Goal: Task Accomplishment & Management: Use online tool/utility

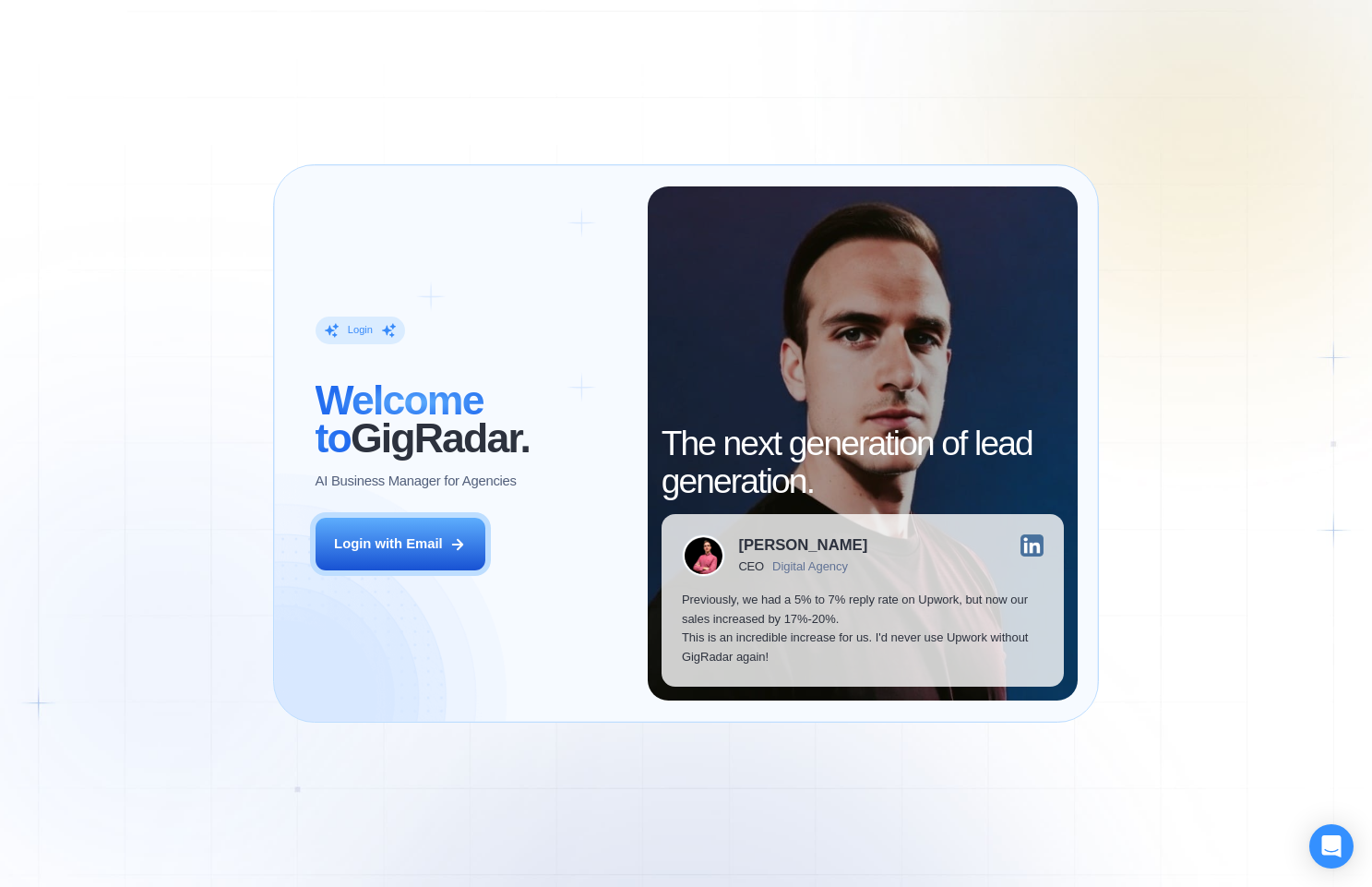
click at [457, 450] on h2 "‍ Welcome to GigRadar." at bounding box center [471, 420] width 312 height 76
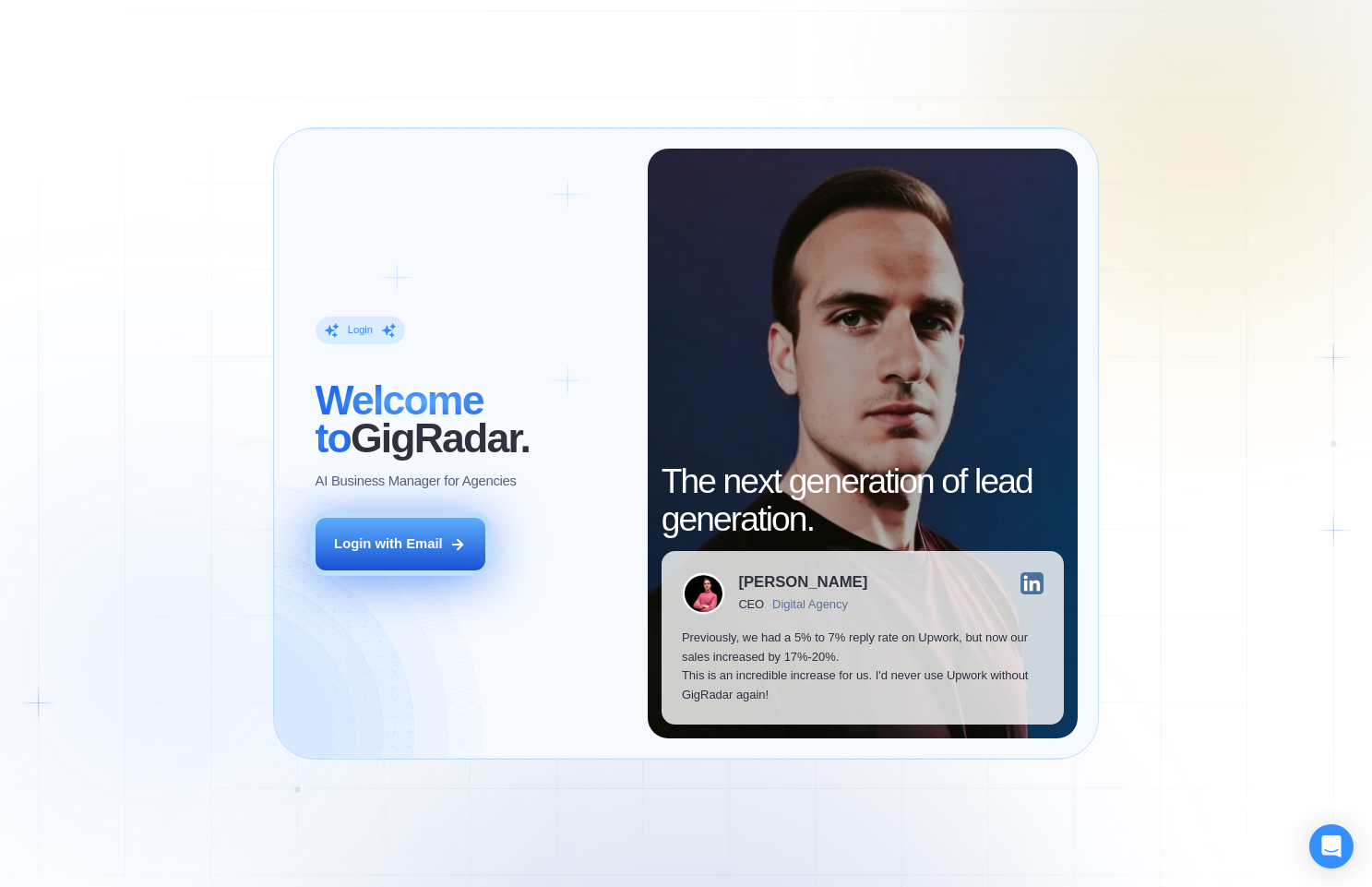
click at [449, 538] on icon at bounding box center [458, 545] width 17 height 17
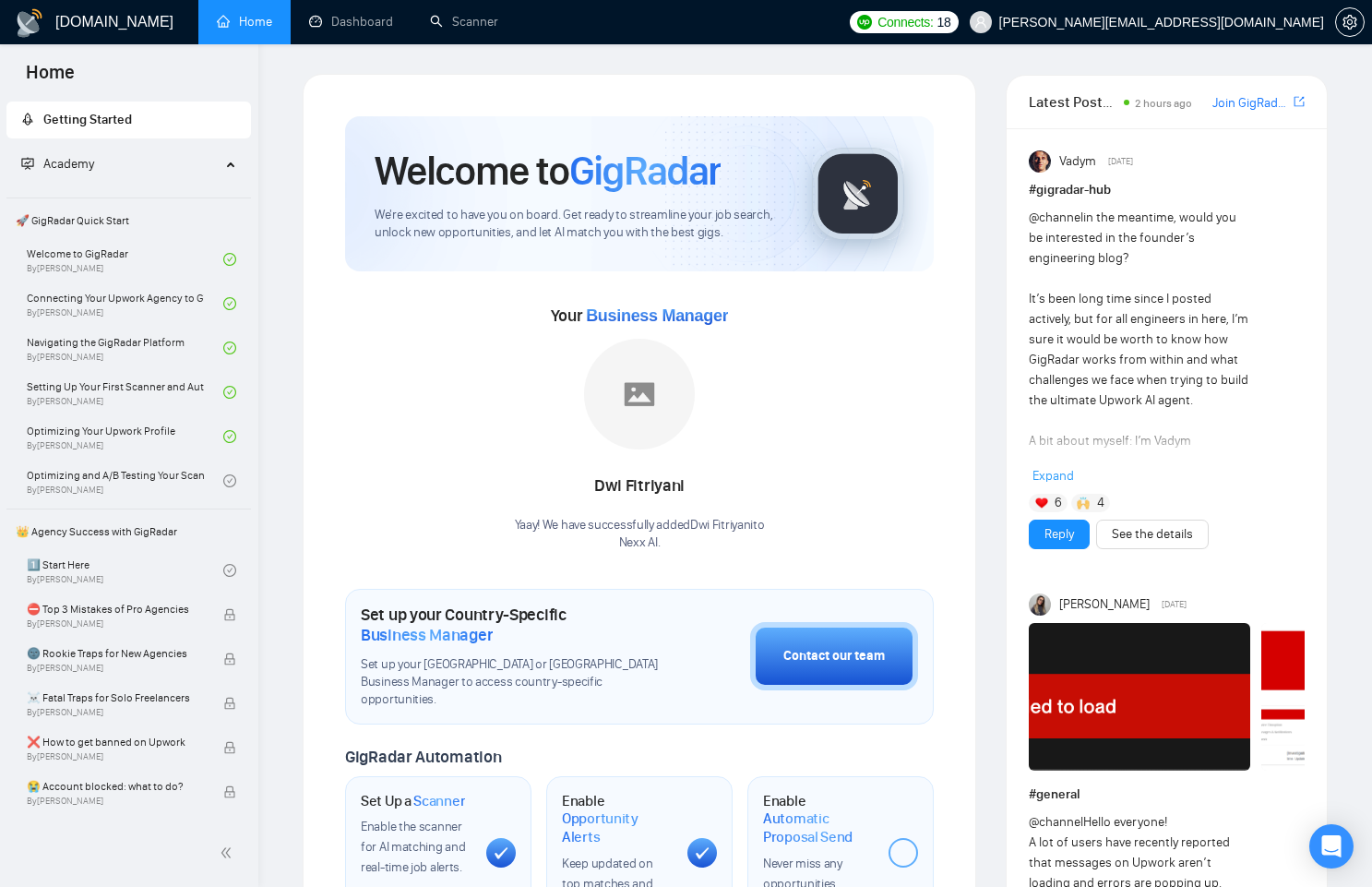
click at [175, 151] on span "Academy" at bounding box center [120, 164] width 199 height 37
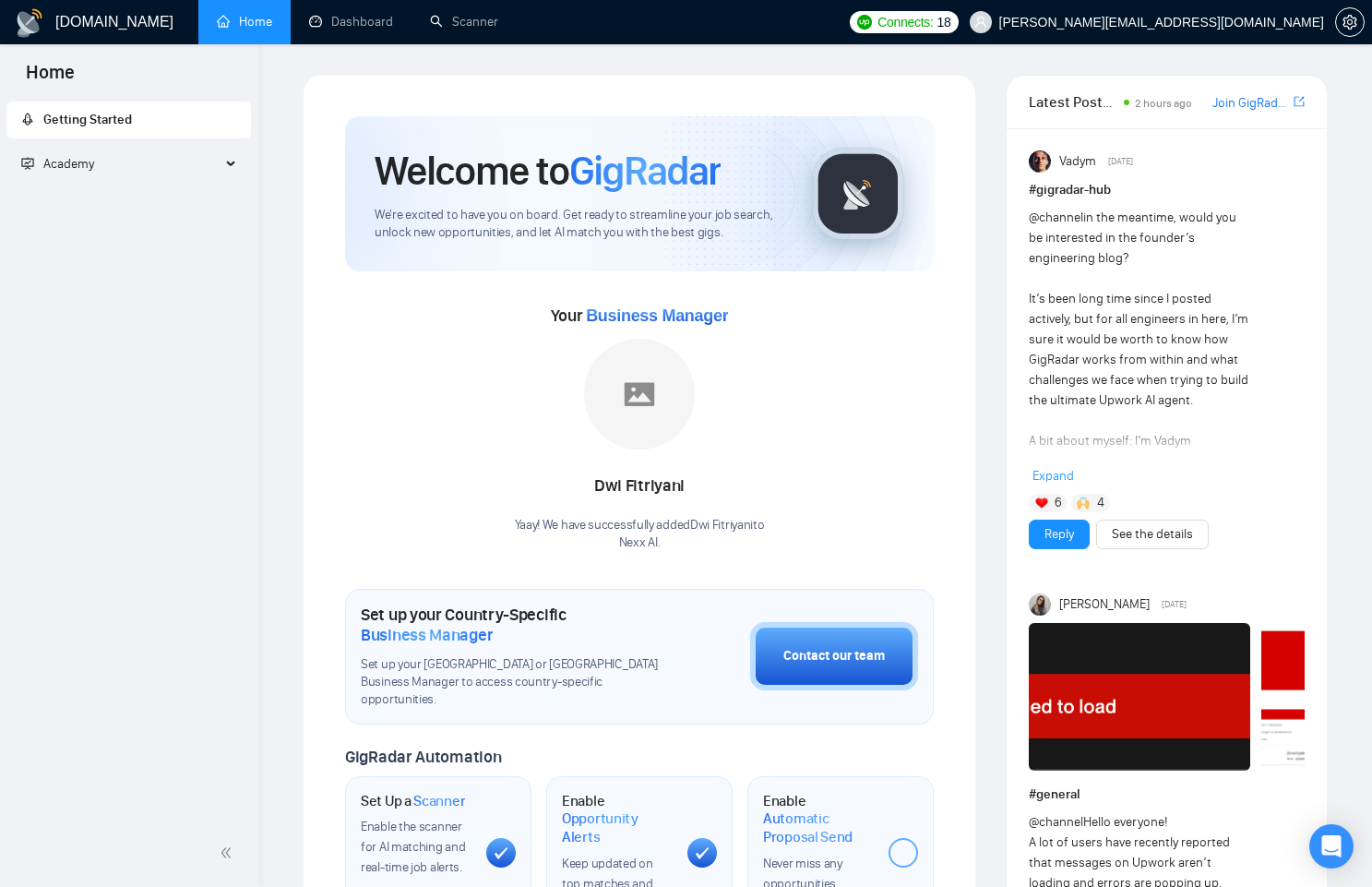
click at [224, 151] on div "Academy" at bounding box center [129, 164] width 246 height 37
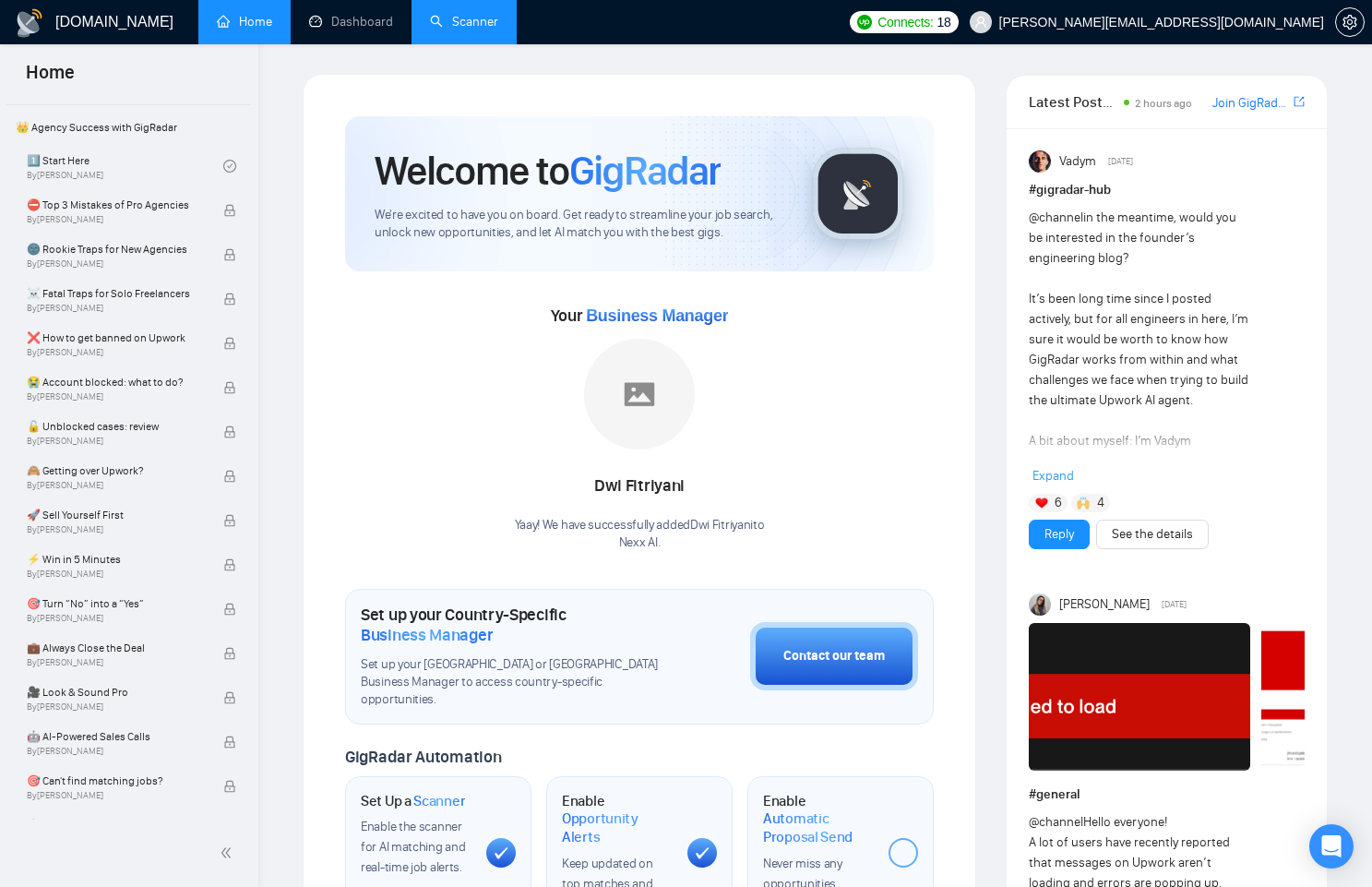
scroll to position [406, 0]
click at [371, 21] on link "Dashboard" at bounding box center [351, 22] width 84 height 16
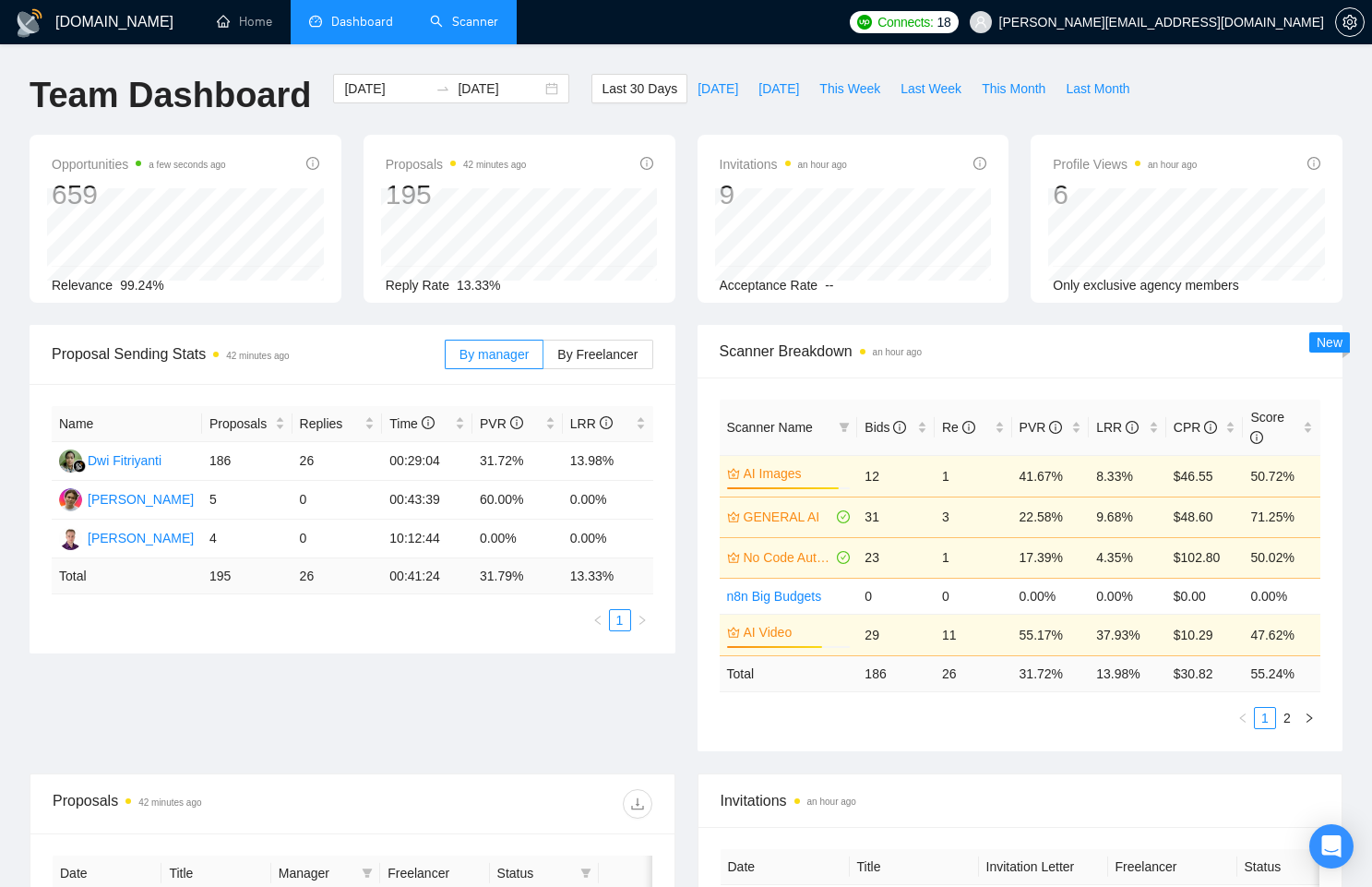
click at [444, 14] on link "Scanner" at bounding box center [464, 22] width 68 height 16
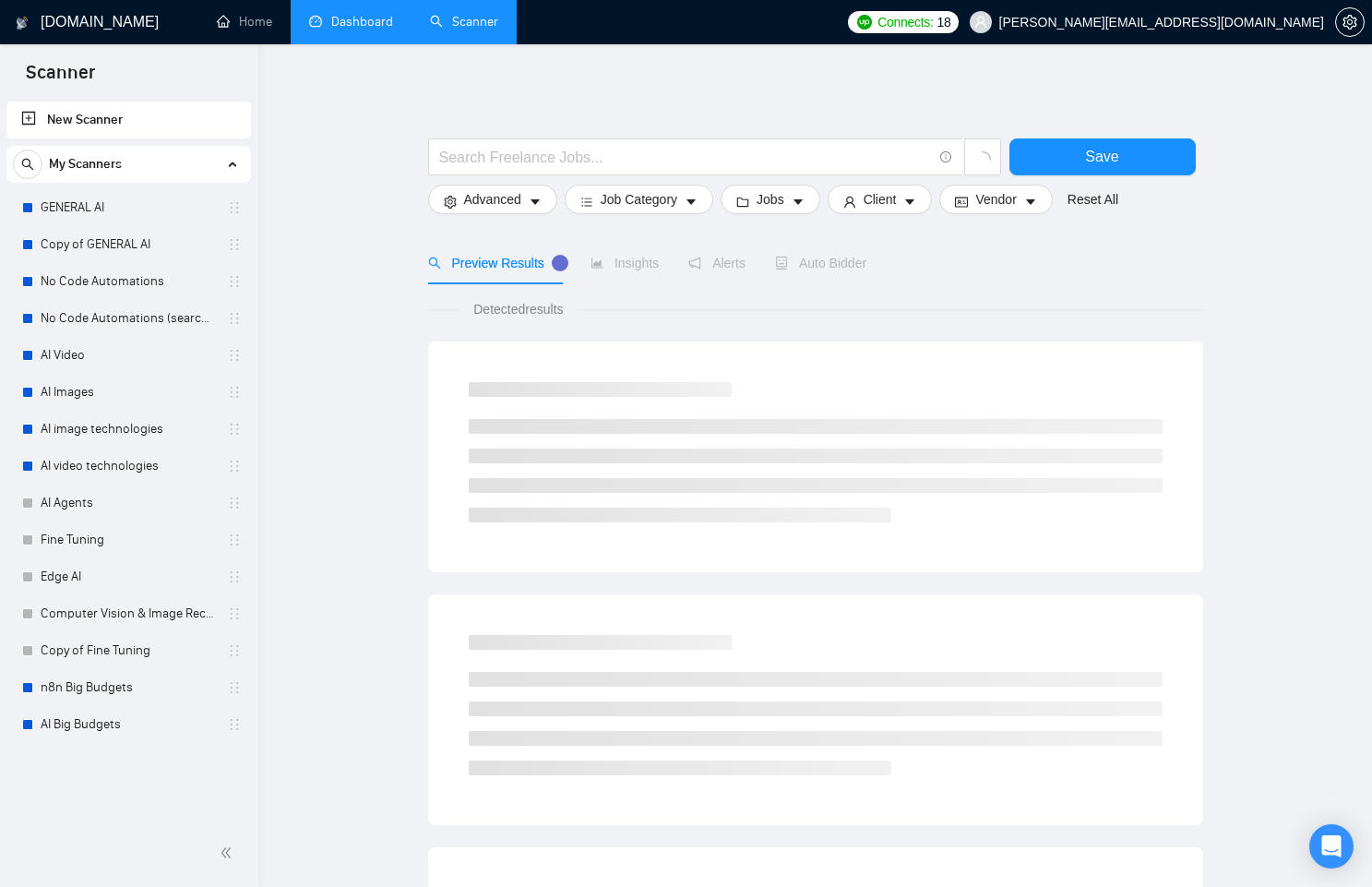
click at [379, 303] on main "Save Advanced Job Category Jobs Client Vendor Reset All Preview Results Insight…" at bounding box center [815, 828] width 1054 height 1509
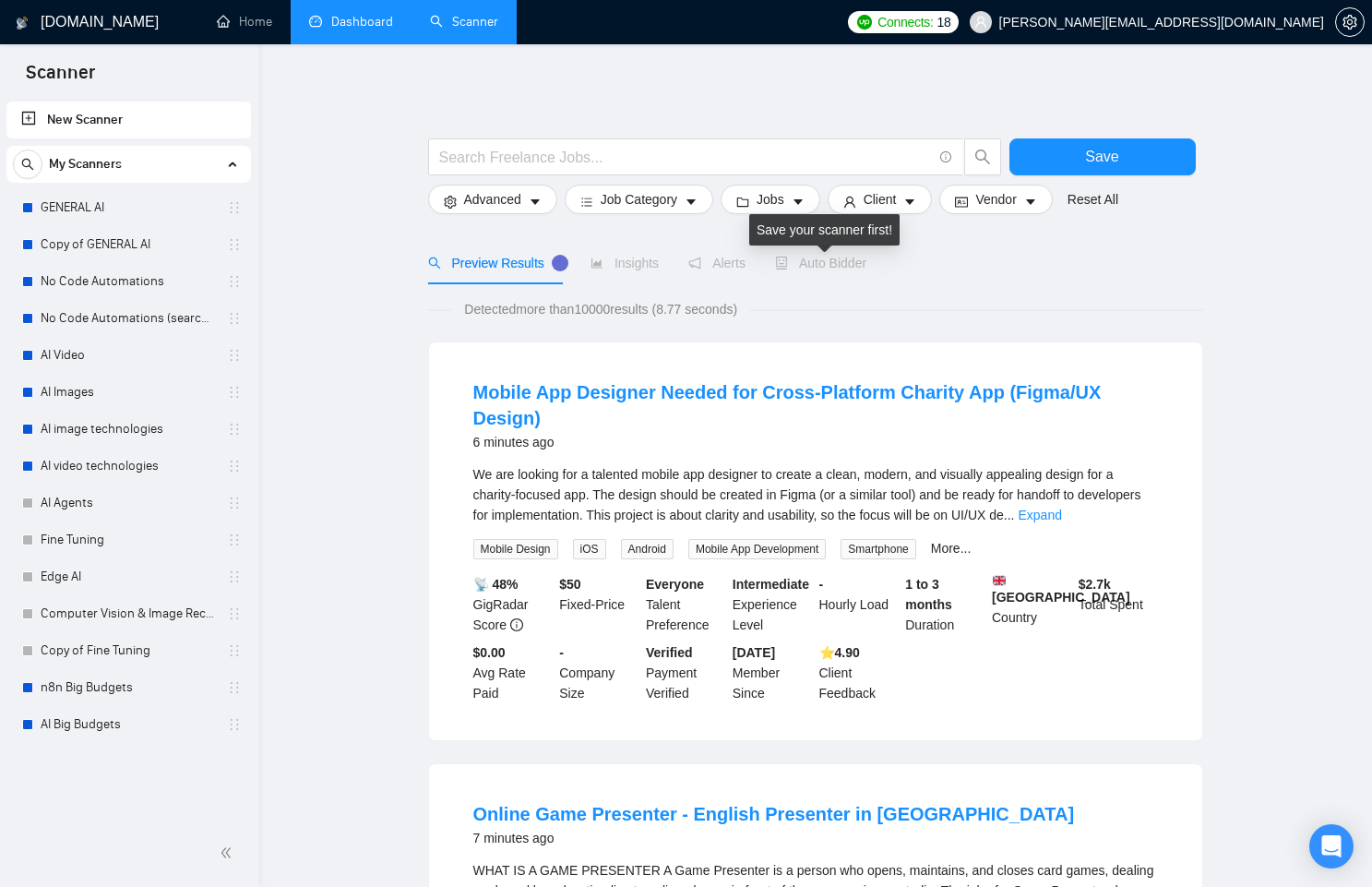
click at [803, 264] on span "Auto Bidder" at bounding box center [820, 263] width 91 height 15
click at [482, 203] on span "Advanced" at bounding box center [492, 198] width 57 height 20
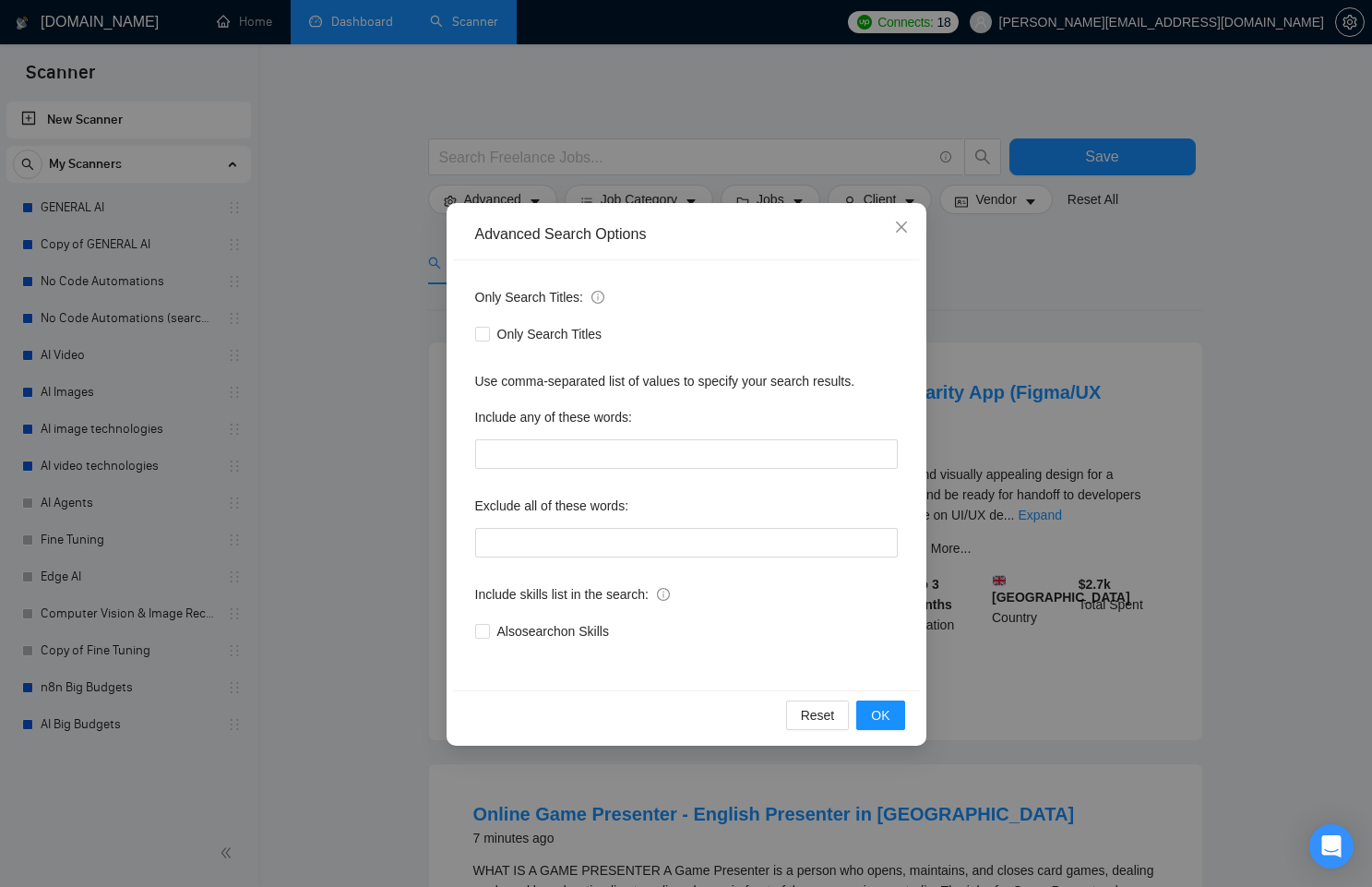
click at [346, 283] on div "Advanced Search Options Only Search Titles: Only Search Titles Use comma-separa…" at bounding box center [686, 443] width 1372 height 887
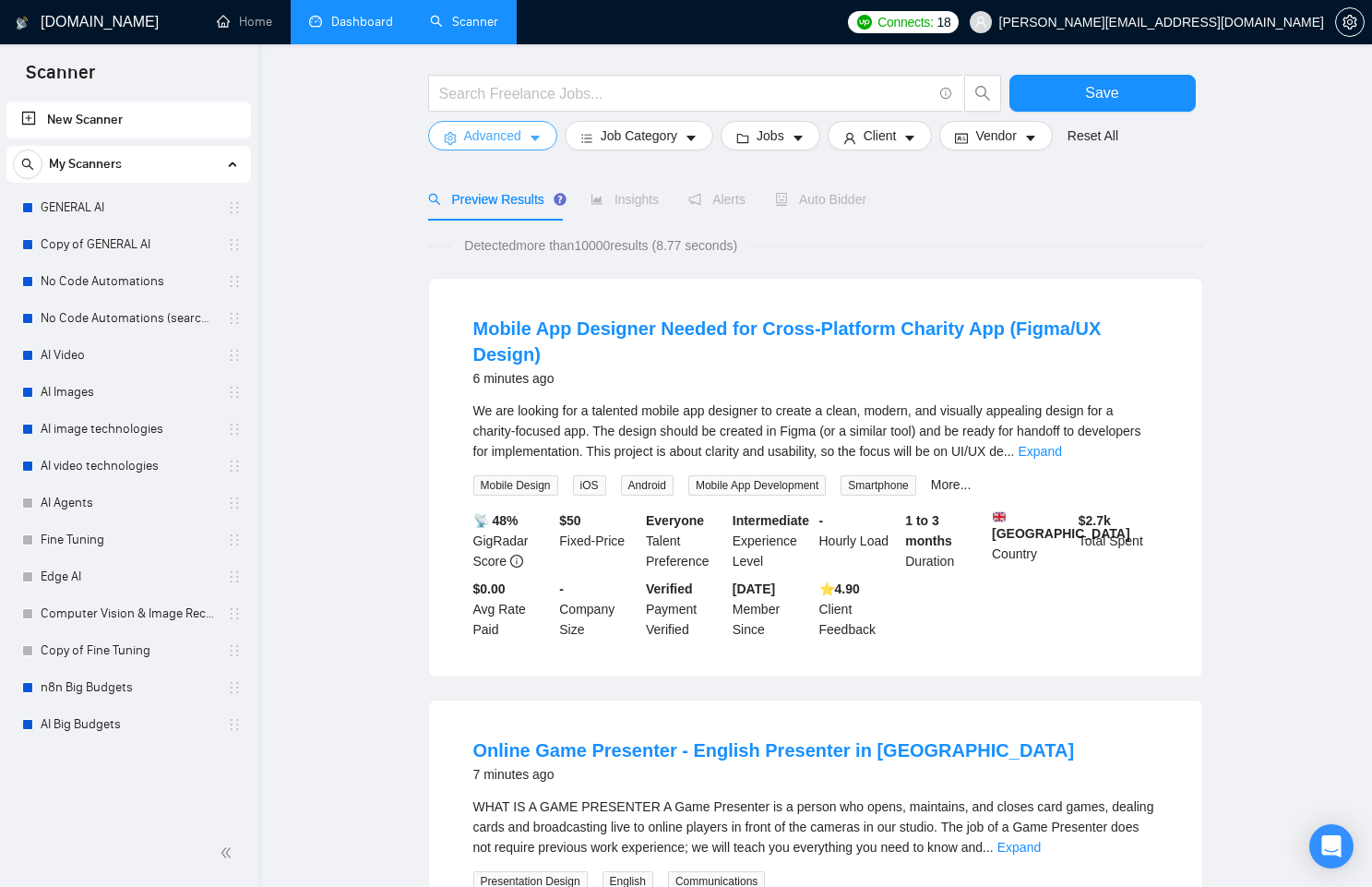
scroll to position [78, 0]
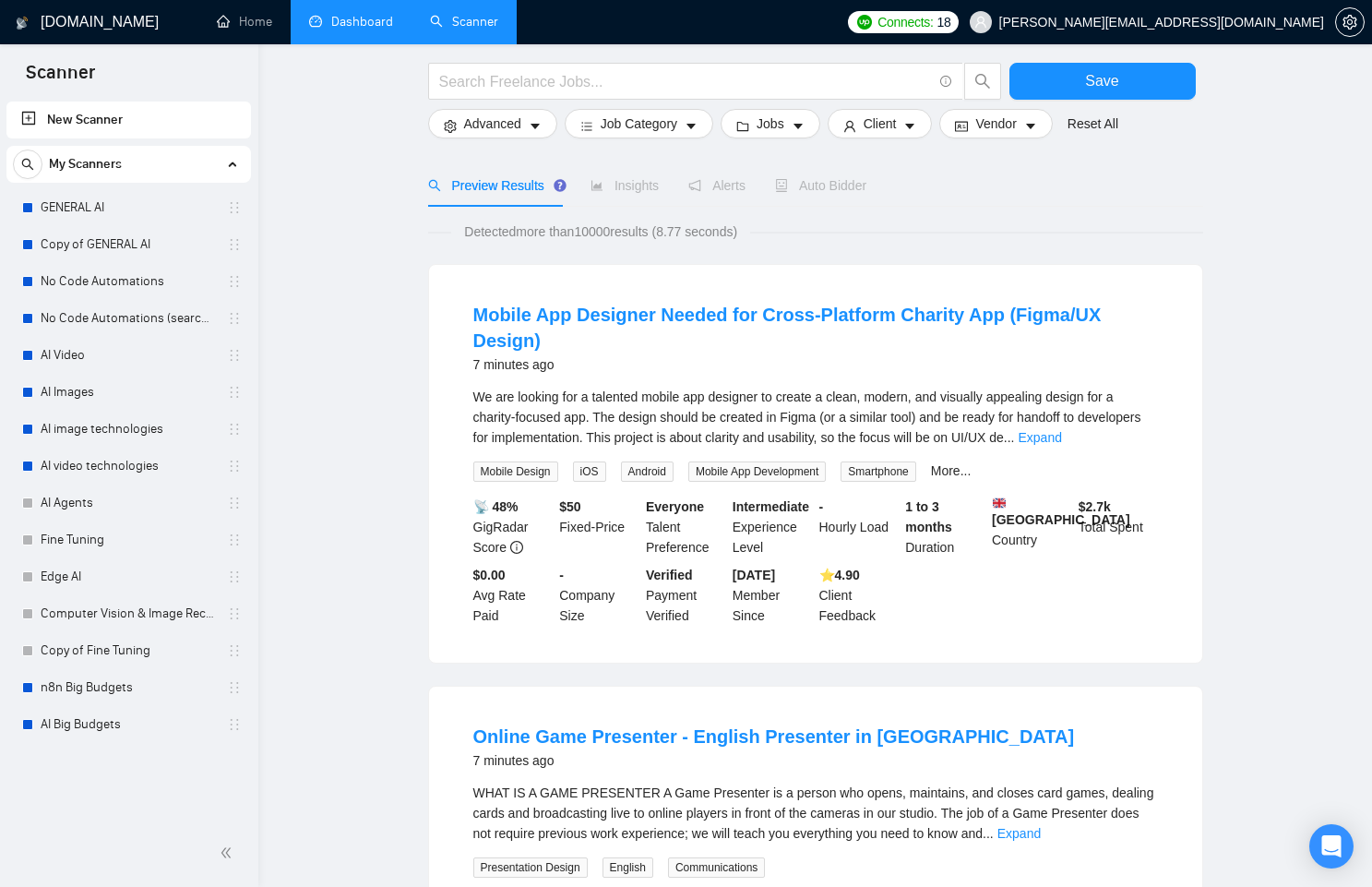
click at [653, 179] on span "Insights" at bounding box center [625, 186] width 68 height 15
click at [778, 177] on div "Preview Results Insights Alerts Auto Bidder" at bounding box center [647, 185] width 439 height 43
click at [820, 178] on span "Auto Bidder" at bounding box center [820, 186] width 91 height 15
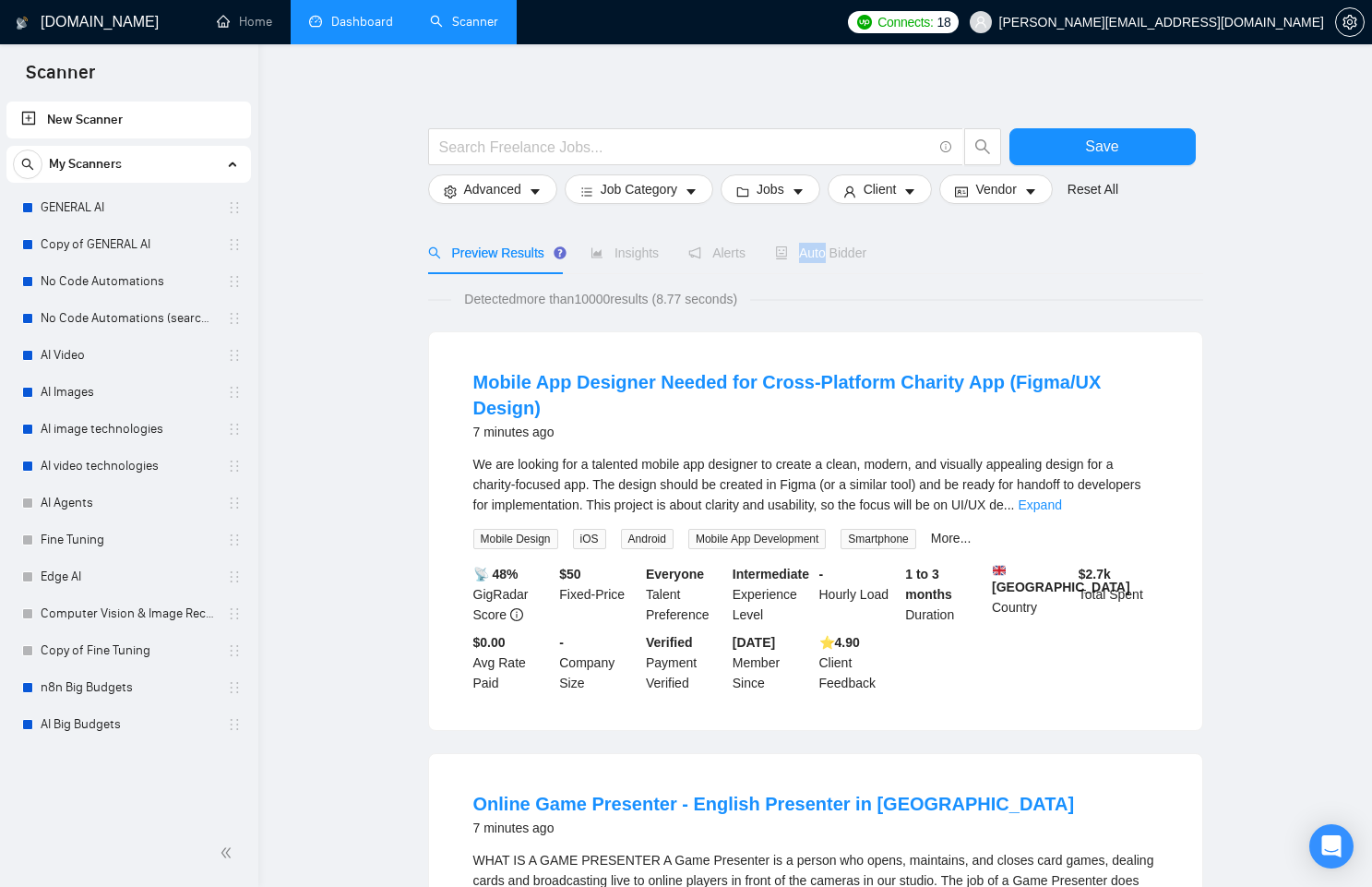
scroll to position [5, 0]
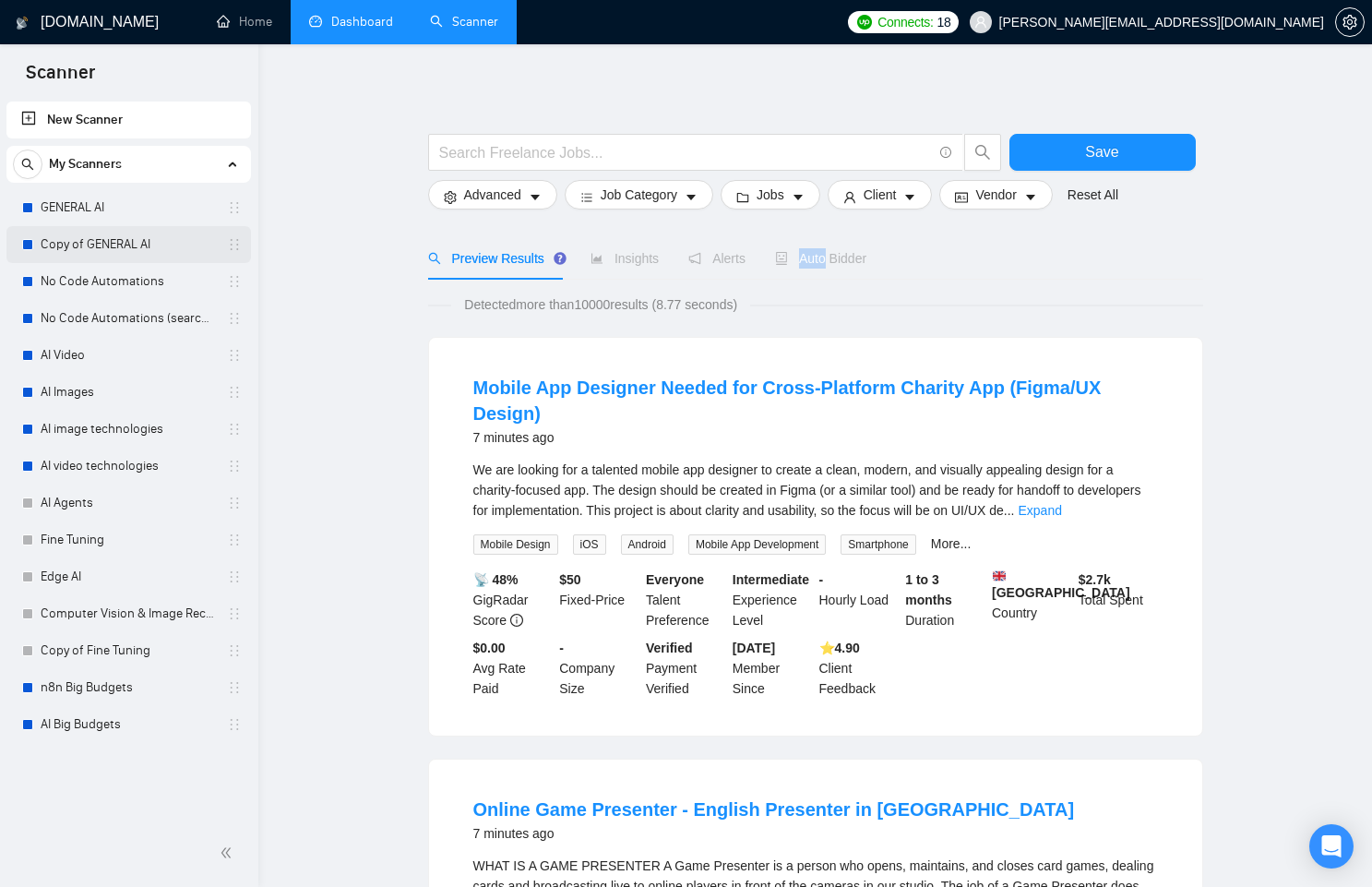
click at [153, 230] on link "Copy of GENERAL AI" at bounding box center [128, 244] width 175 height 37
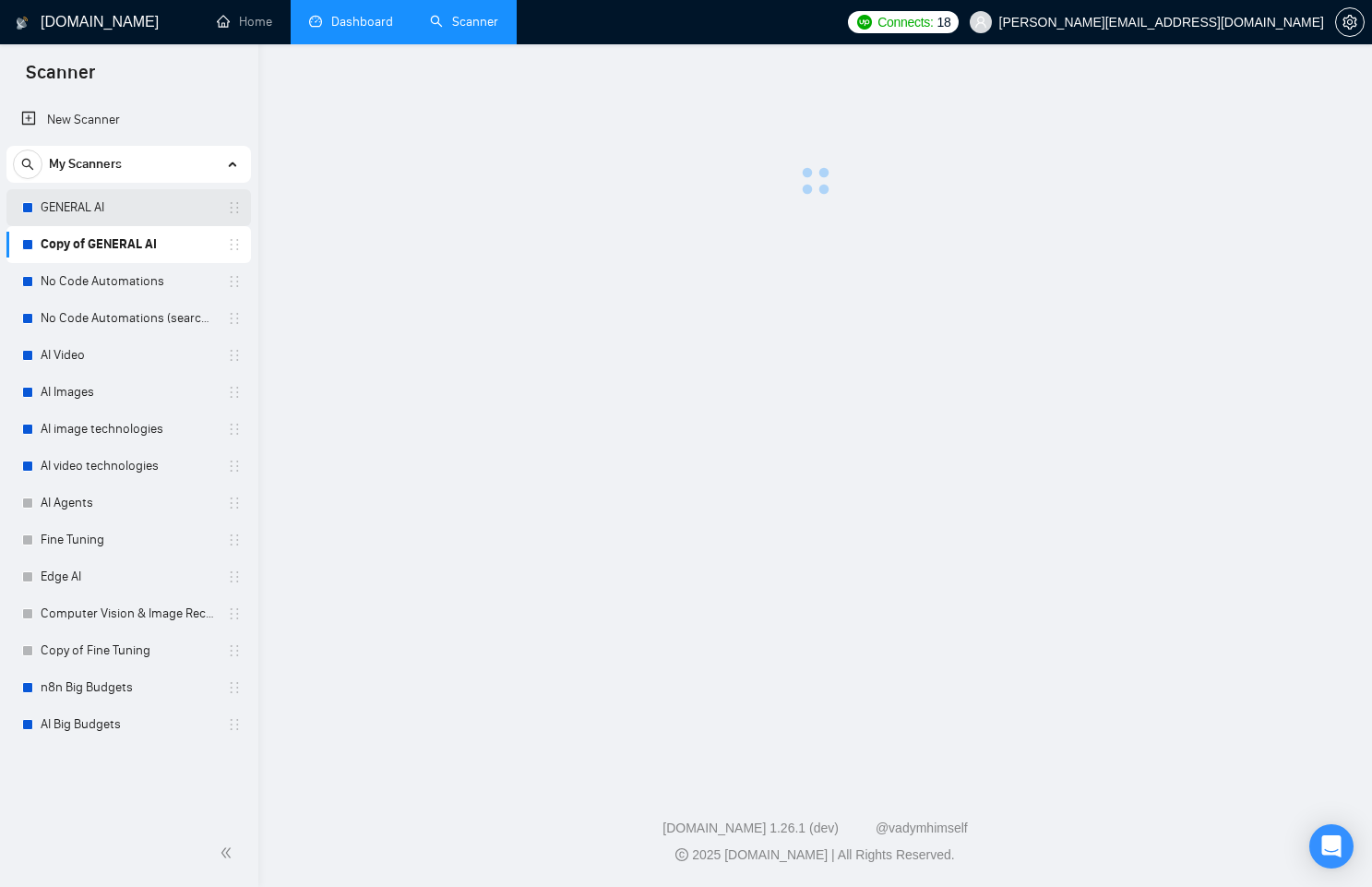
click at [153, 215] on link "GENERAL AI" at bounding box center [128, 207] width 175 height 37
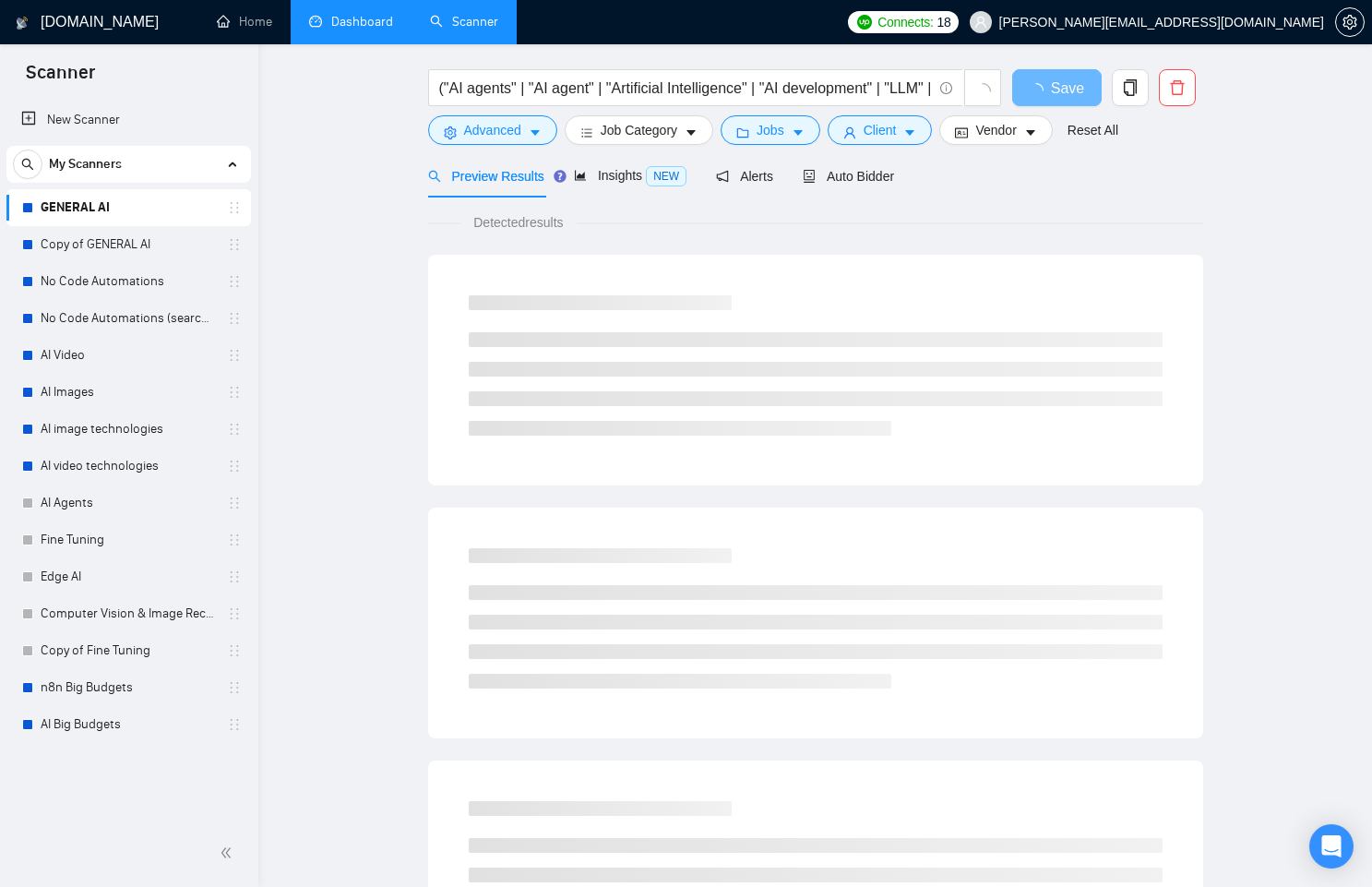
scroll to position [43, 0]
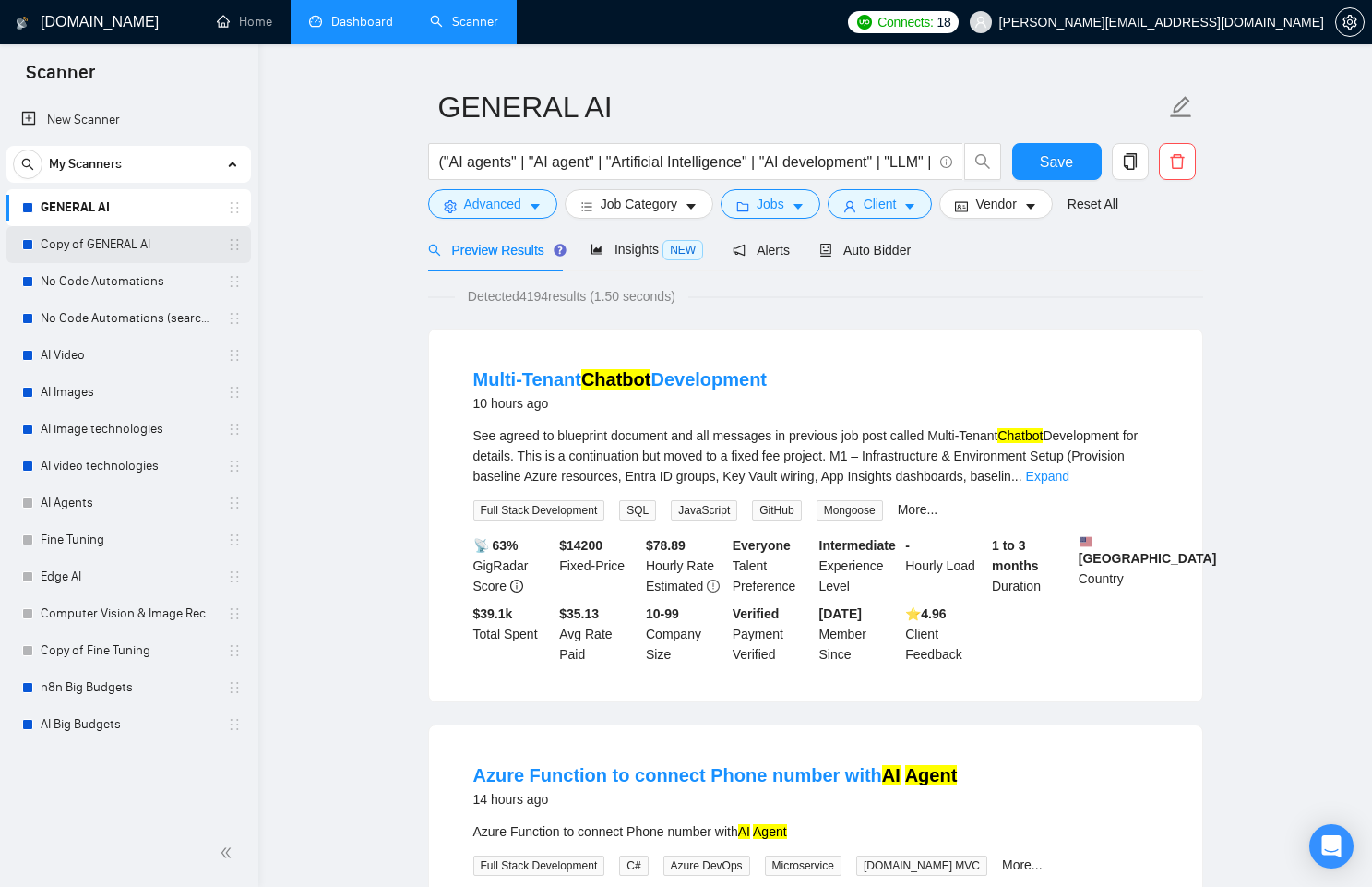
click at [132, 239] on link "Copy of GENERAL AI" at bounding box center [128, 244] width 175 height 37
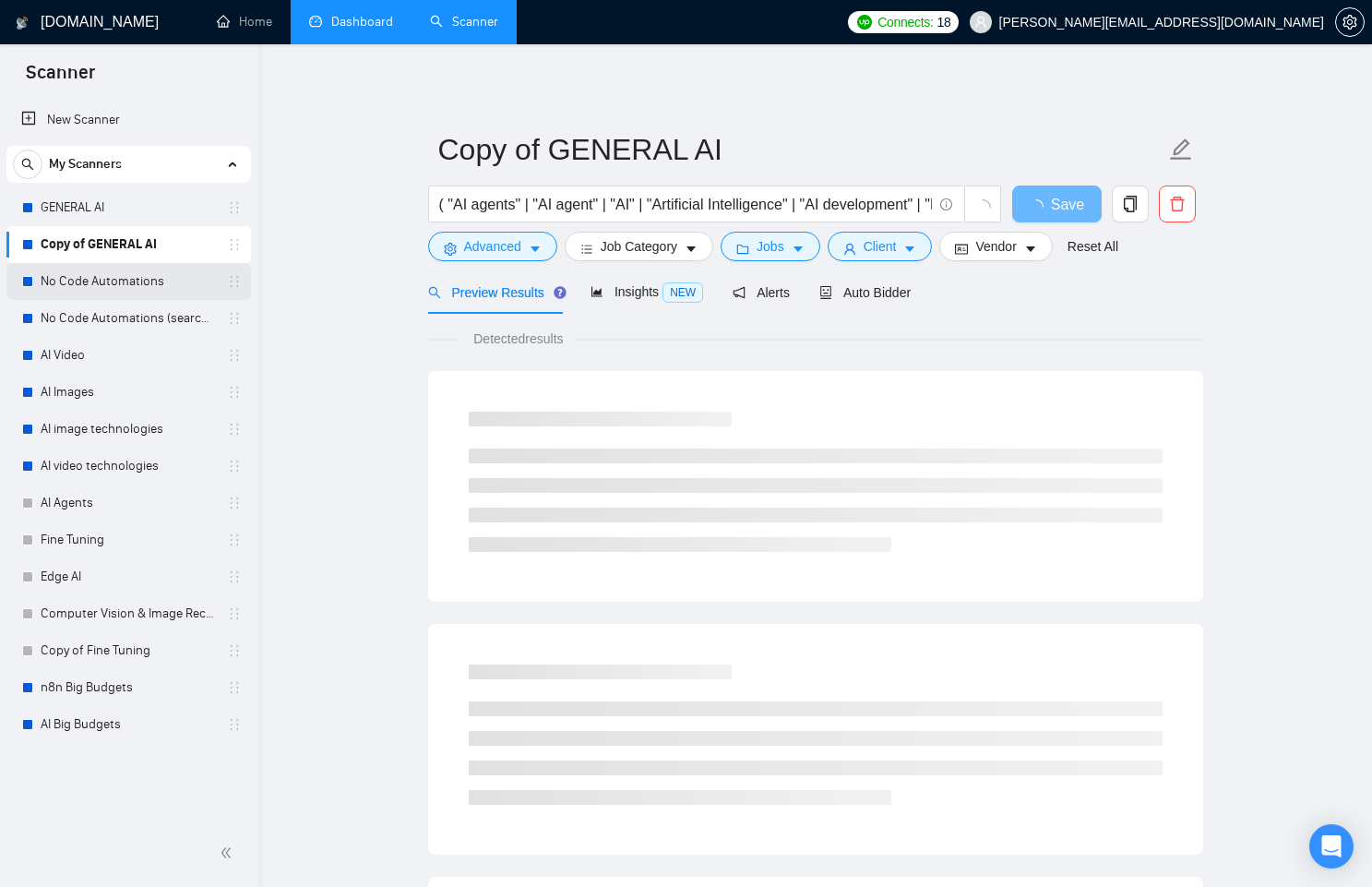
click at [120, 268] on link "No Code Automations" at bounding box center [128, 281] width 175 height 37
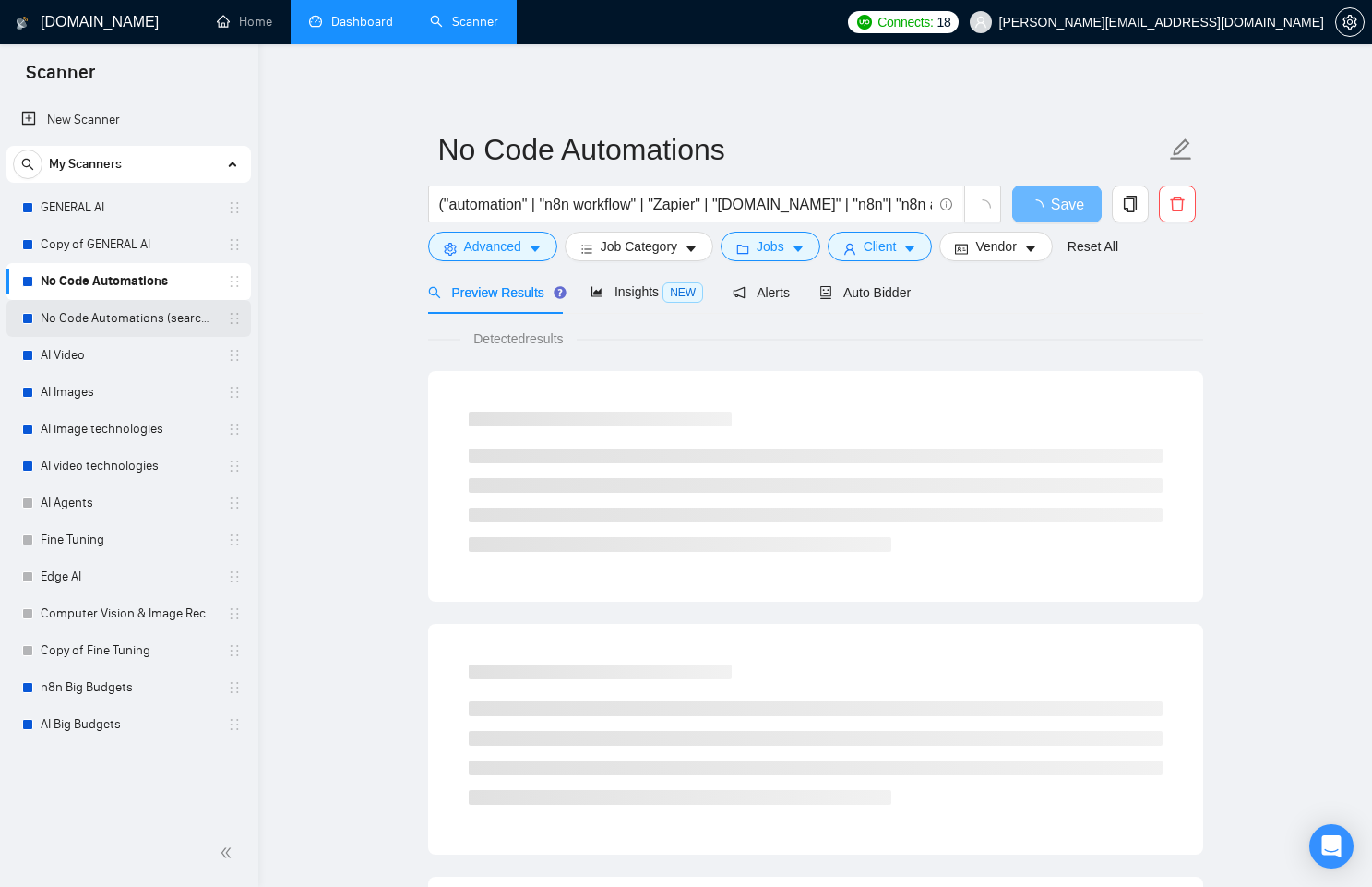
click at [122, 302] on link "No Code Automations (search only in Titles)" at bounding box center [128, 318] width 175 height 37
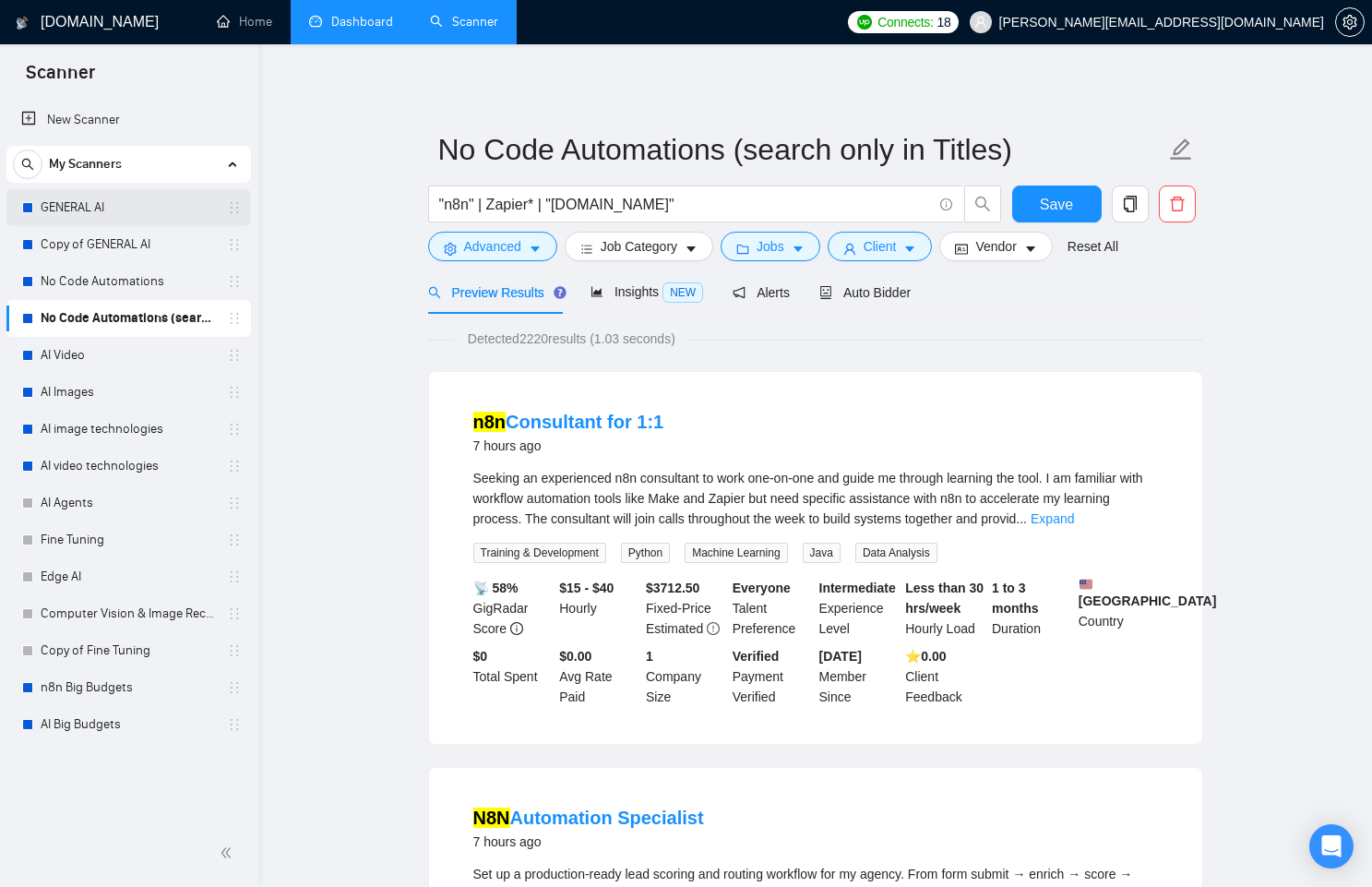
click at [186, 219] on link "GENERAL AI" at bounding box center [128, 207] width 175 height 37
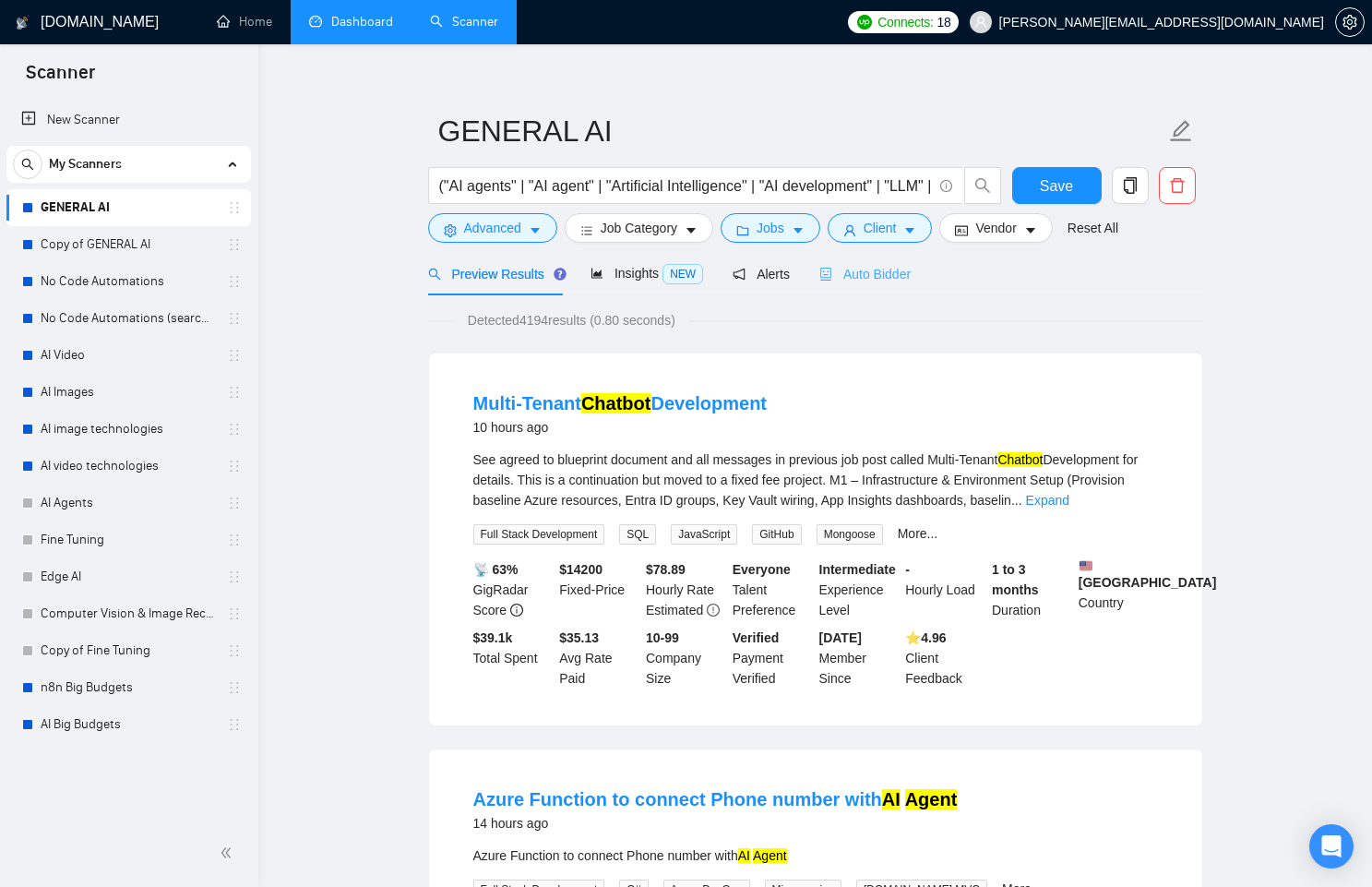
scroll to position [29, 0]
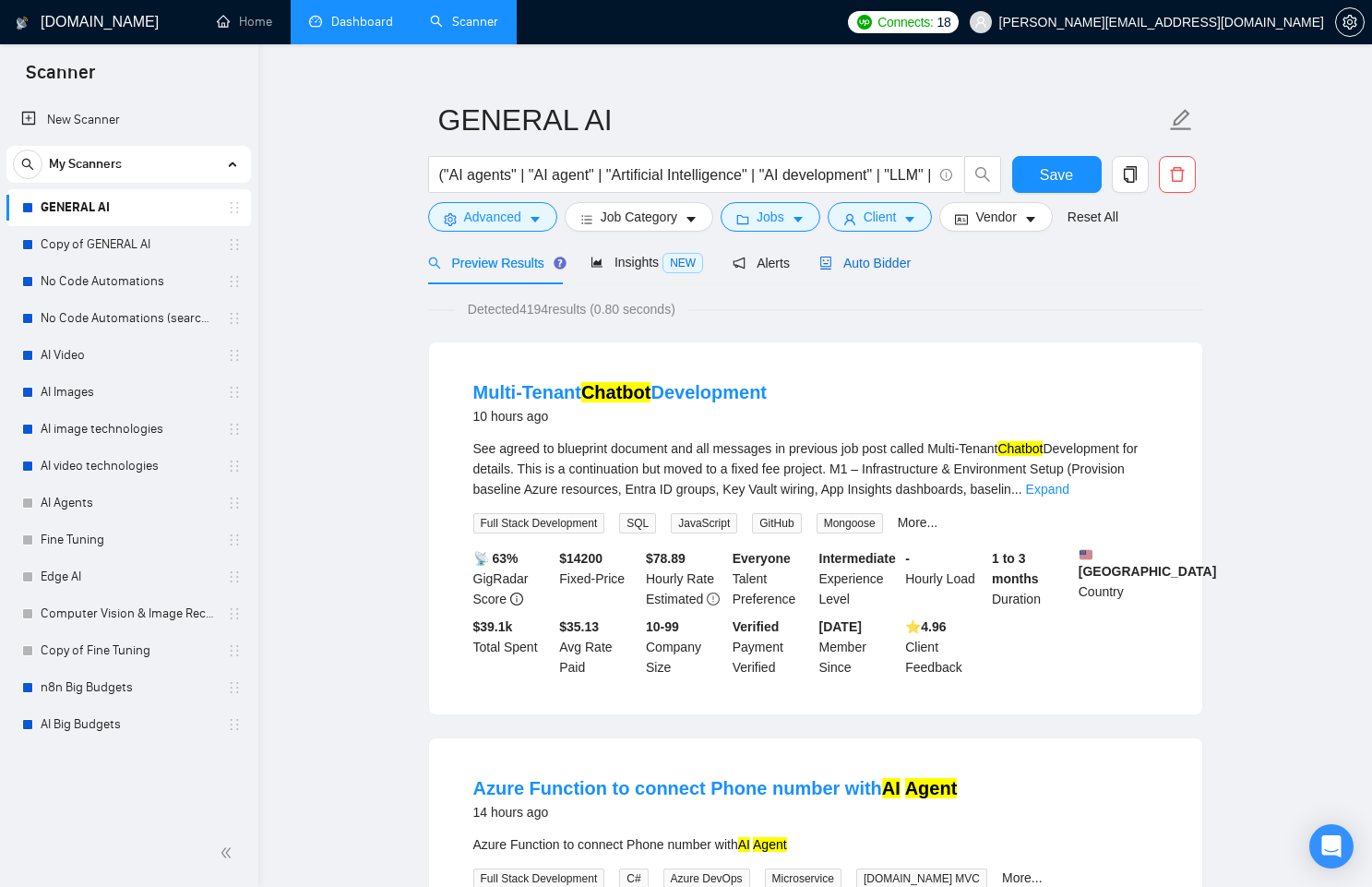
click at [884, 264] on span "Auto Bidder" at bounding box center [865, 263] width 91 height 15
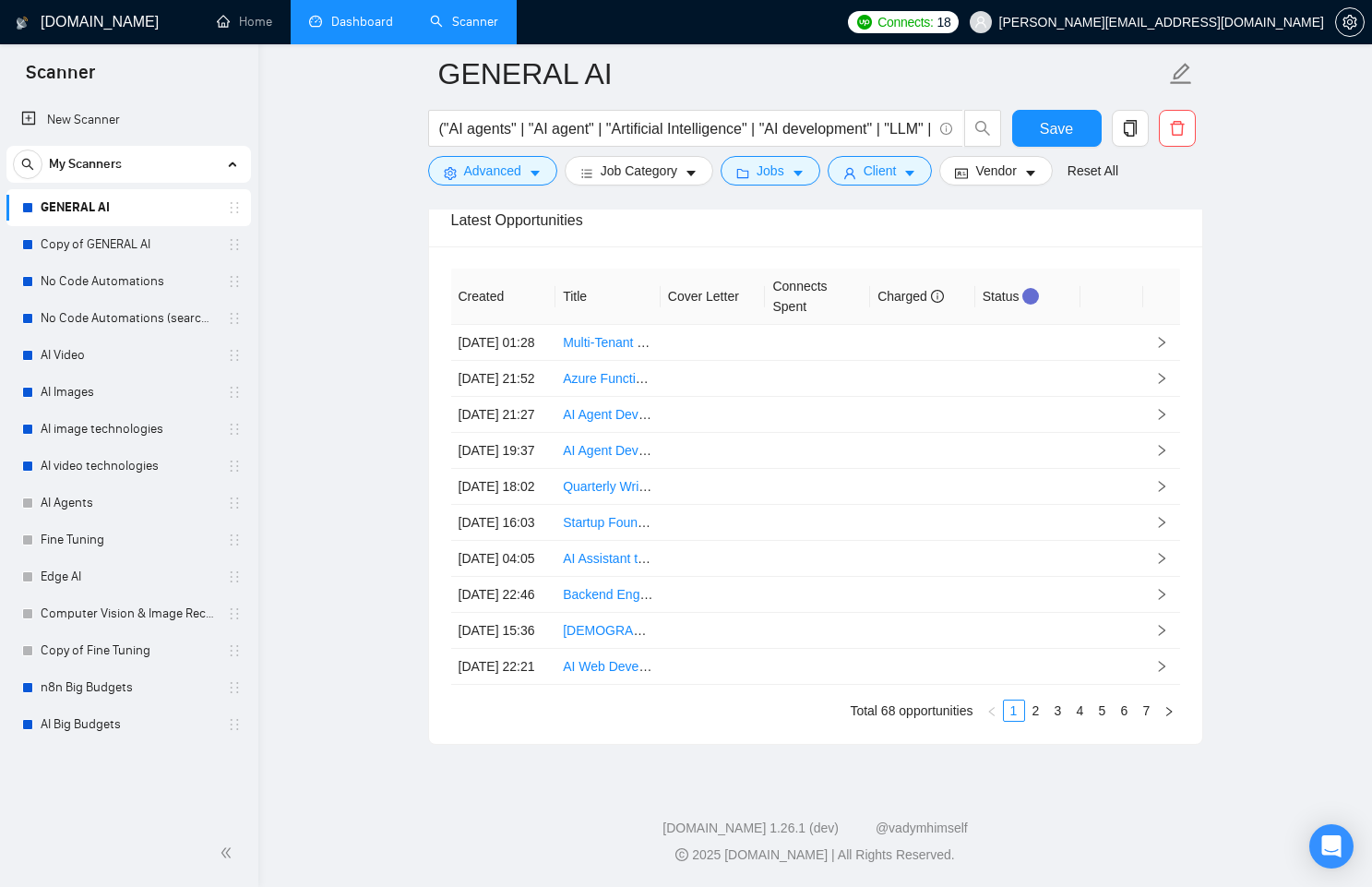
scroll to position [4958, 0]
click at [1035, 721] on link "2" at bounding box center [1035, 710] width 20 height 20
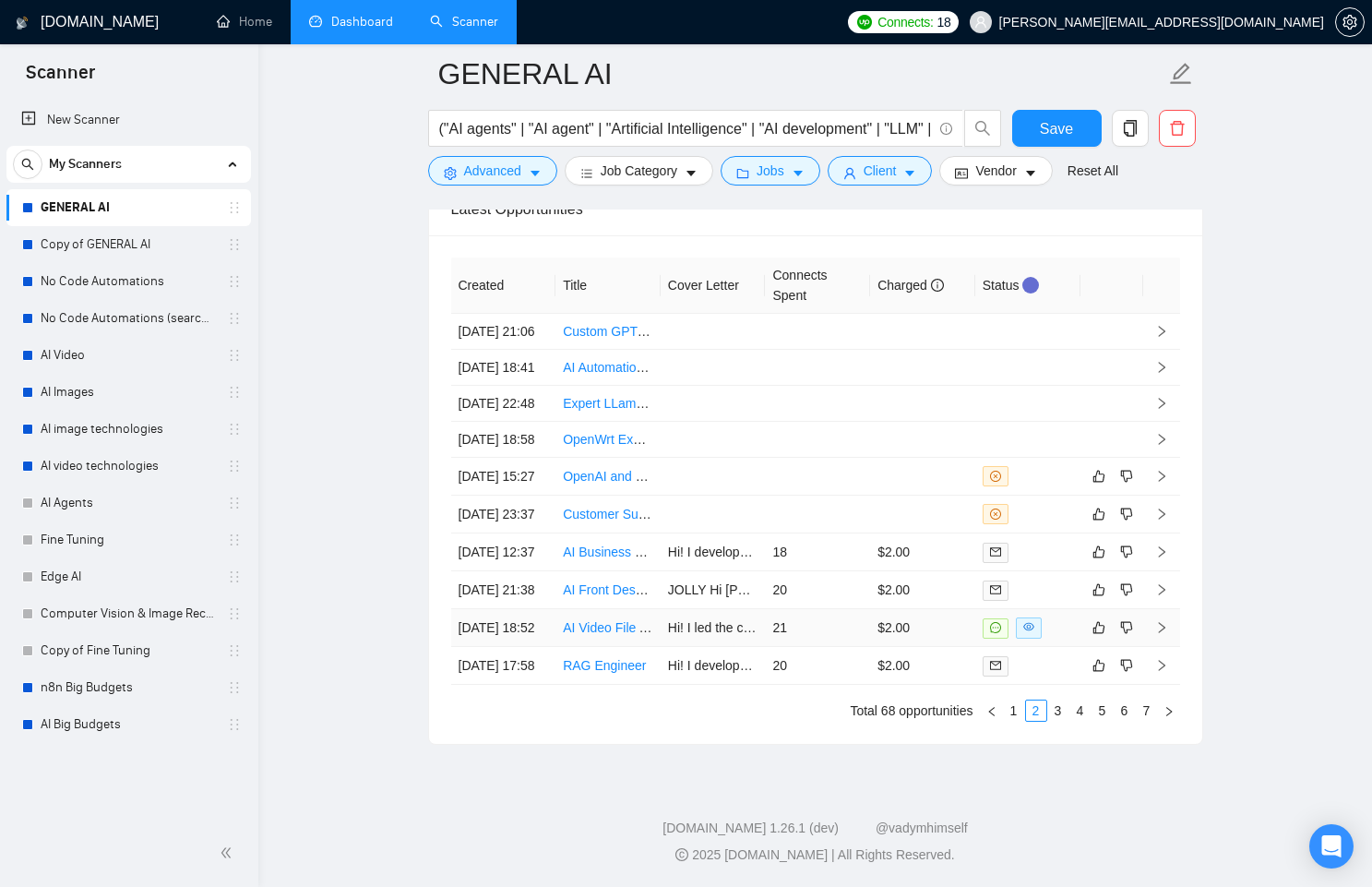
click at [919, 647] on td "$2.00" at bounding box center [922, 628] width 105 height 38
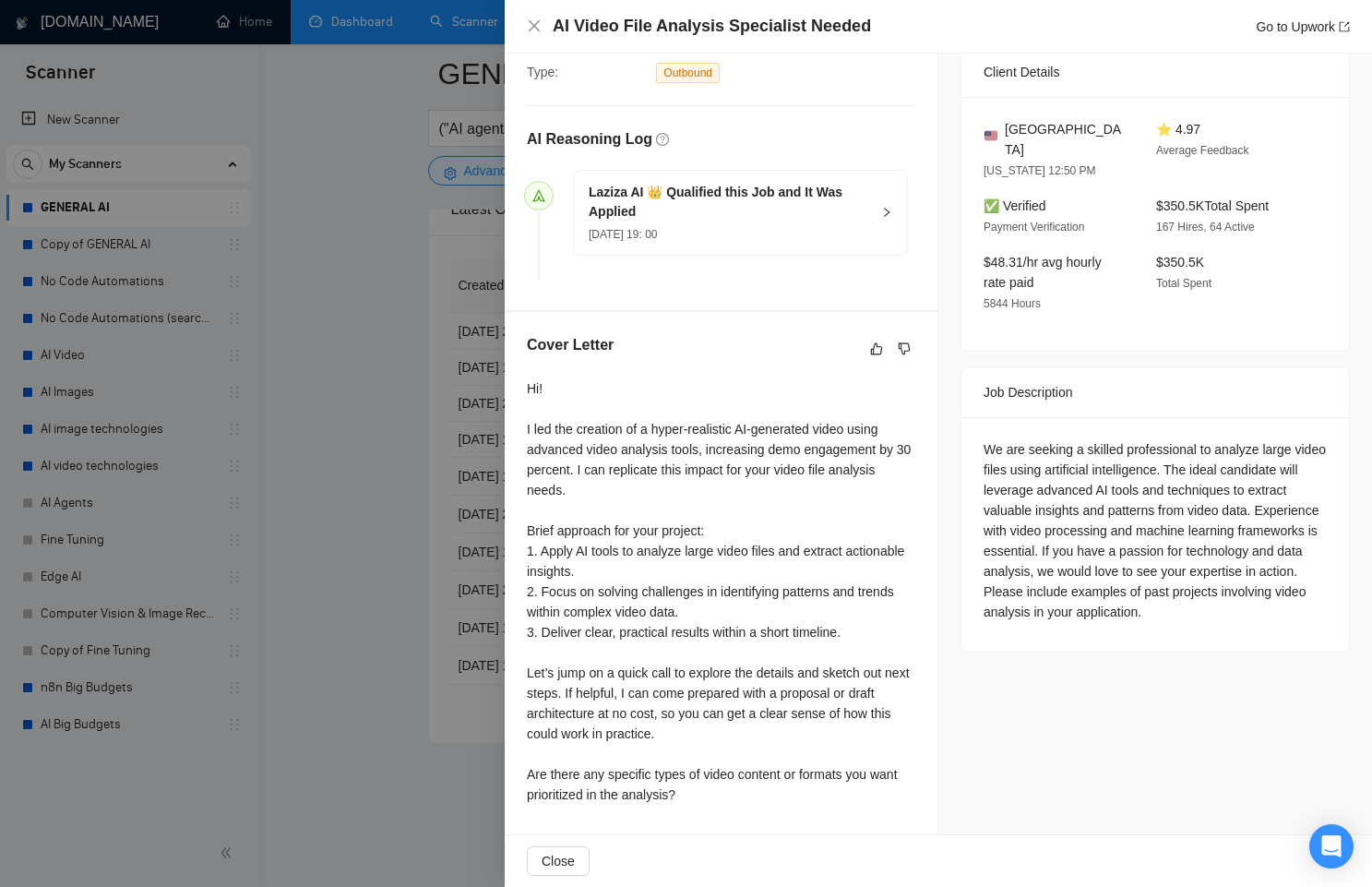
scroll to position [455, 0]
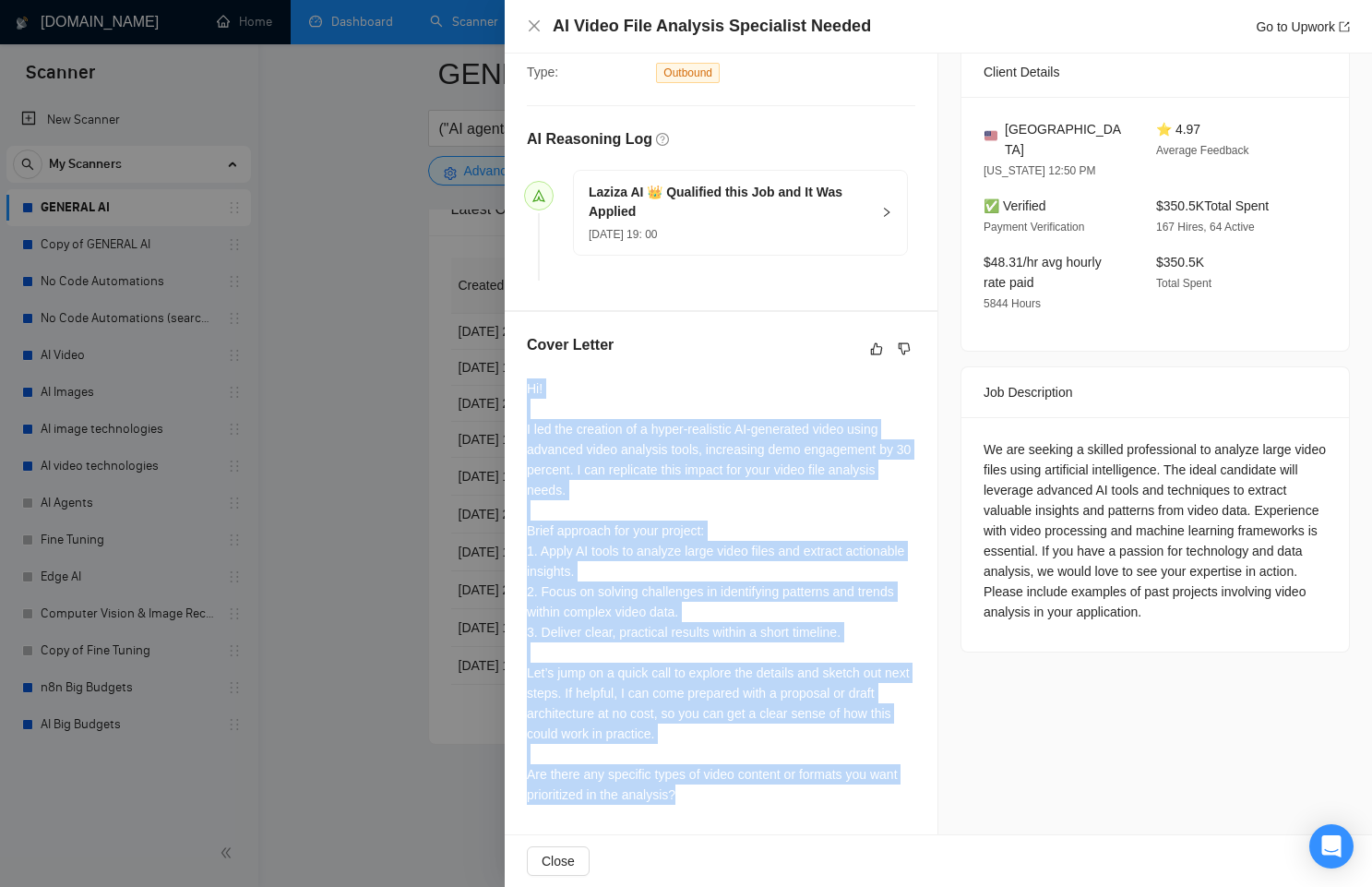
drag, startPoint x: 861, startPoint y: 792, endPoint x: 704, endPoint y: 377, distance: 443.7
click at [704, 377] on div "Cover Letter Hi! I led the creation of a hyper-realistic AI-generated video usi…" at bounding box center [721, 573] width 432 height 523
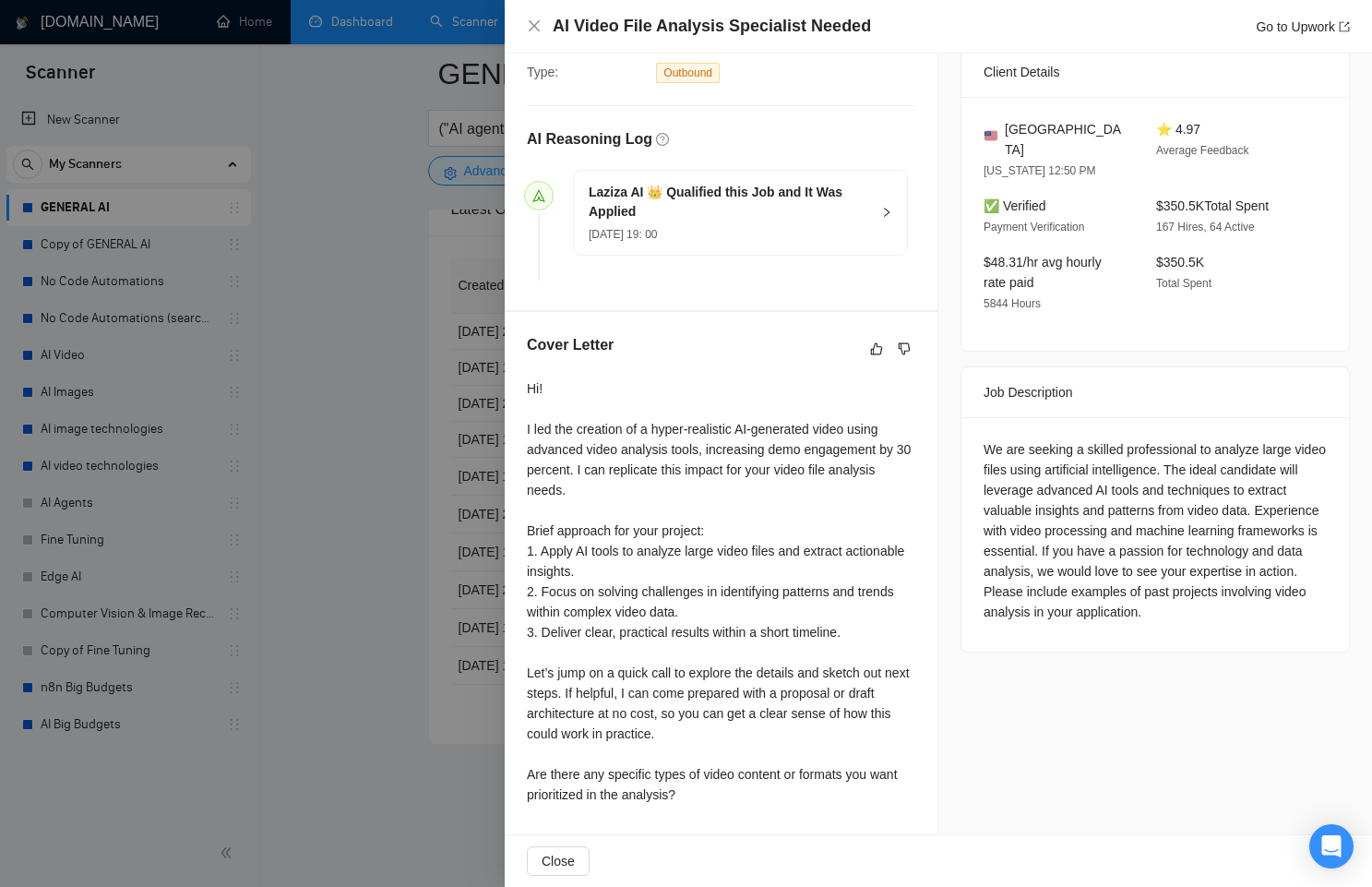
click at [247, 689] on div at bounding box center [686, 443] width 1372 height 887
